Goal: Transaction & Acquisition: Subscribe to service/newsletter

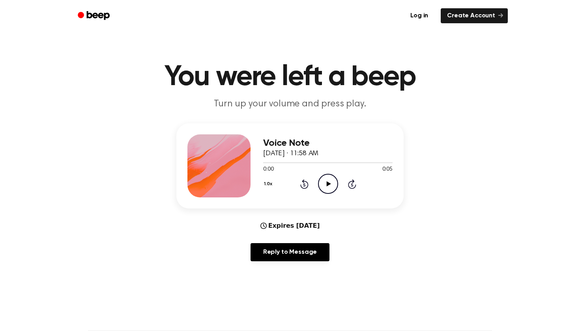
click at [327, 181] on icon "Play Audio" at bounding box center [328, 184] width 20 height 20
click at [472, 14] on link "Create Account" at bounding box center [473, 15] width 67 height 15
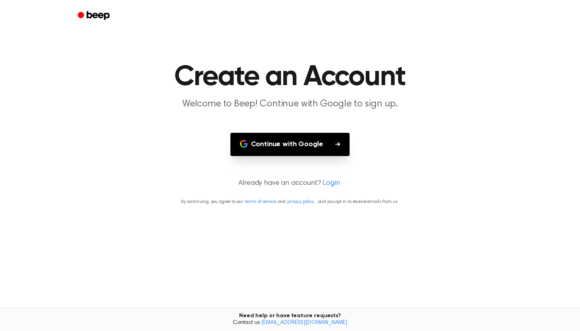
click at [287, 148] on button "Continue with Google" at bounding box center [289, 144] width 119 height 23
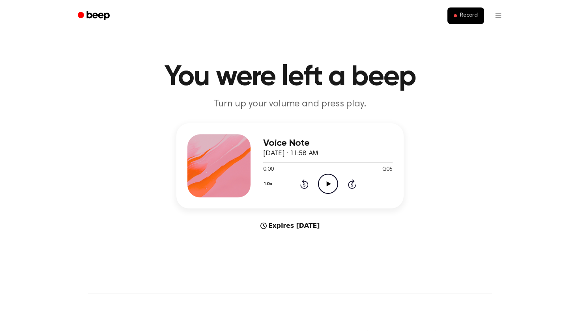
click at [328, 185] on icon at bounding box center [328, 183] width 4 height 5
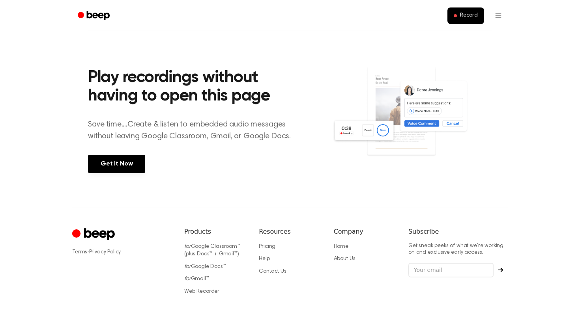
scroll to position [269, 0]
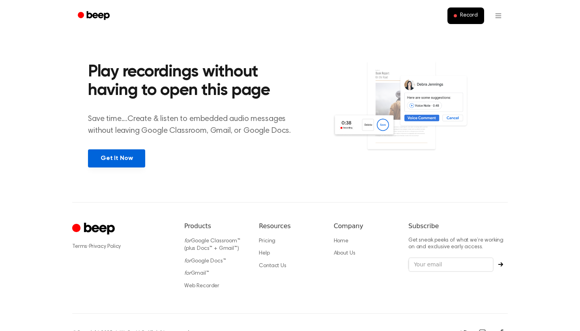
click at [114, 162] on link "Get It Now" at bounding box center [116, 158] width 57 height 18
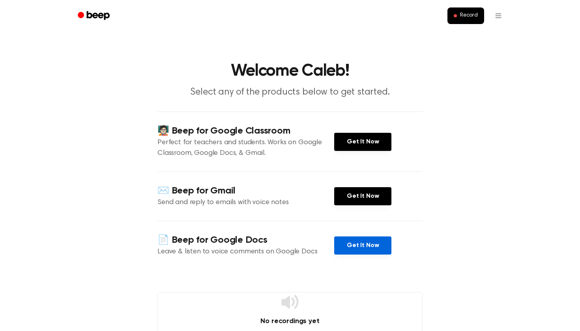
click at [345, 248] on link "Get It Now" at bounding box center [362, 246] width 57 height 18
click at [357, 251] on link "Get It Now" at bounding box center [362, 246] width 57 height 18
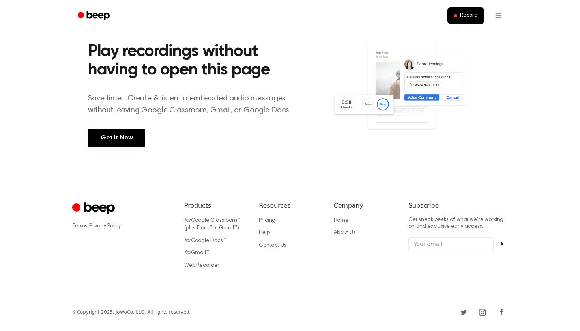
scroll to position [290, 0]
click at [134, 134] on link "Get It Now" at bounding box center [116, 138] width 57 height 18
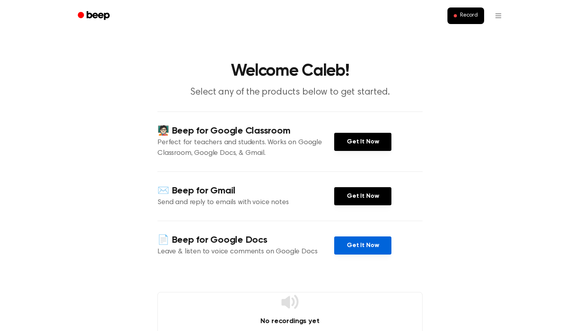
click at [362, 244] on link "Get It Now" at bounding box center [362, 246] width 57 height 18
click at [370, 238] on link "Get It Now" at bounding box center [362, 246] width 57 height 18
